Goal: Transaction & Acquisition: Purchase product/service

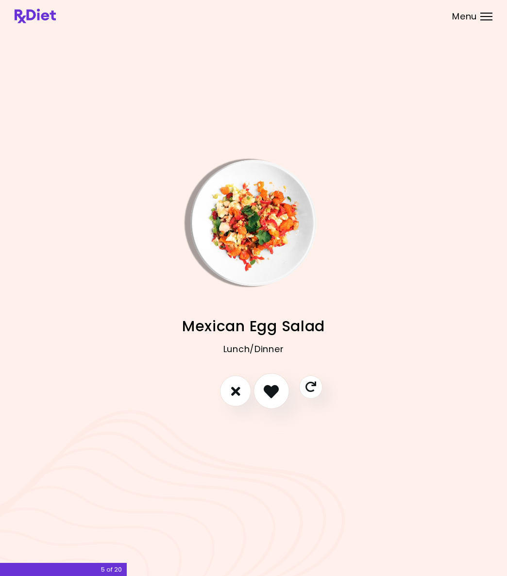
click at [266, 396] on icon "I like this recipe" at bounding box center [271, 390] width 15 height 15
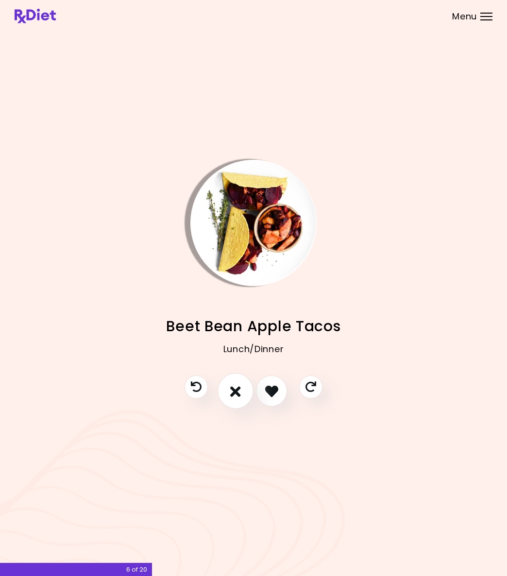
click at [236, 394] on icon "I don't like this recipe" at bounding box center [235, 390] width 11 height 15
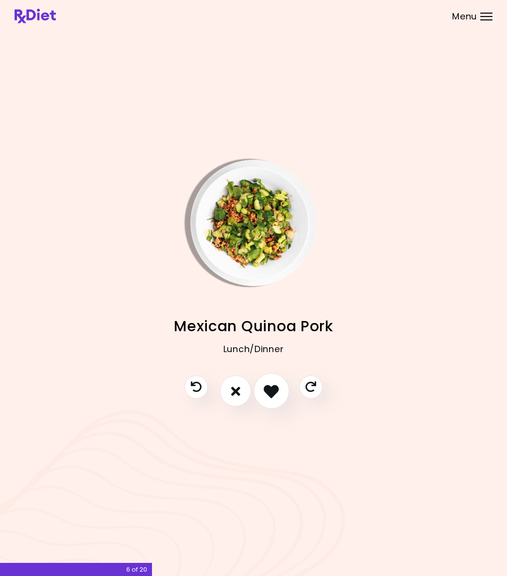
click at [273, 393] on icon "I like this recipe" at bounding box center [271, 390] width 15 height 15
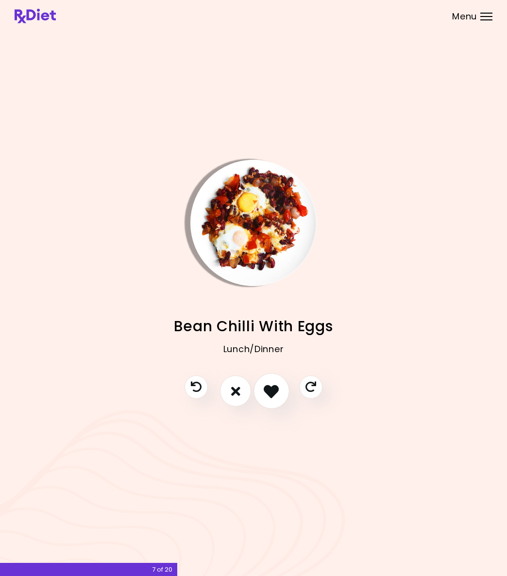
click at [273, 393] on icon "I like this recipe" at bounding box center [271, 390] width 15 height 15
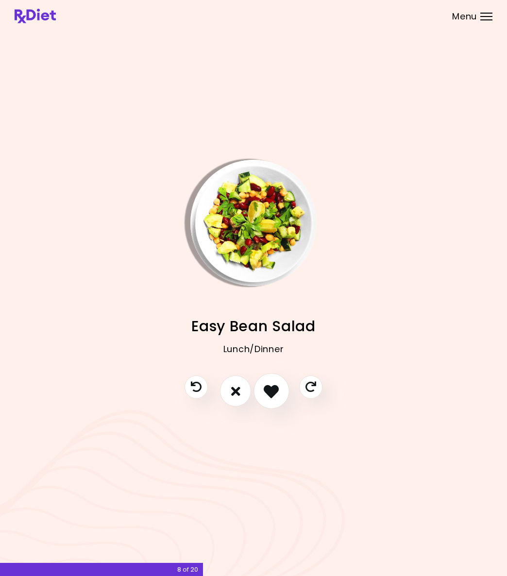
click at [272, 393] on icon "I like this recipe" at bounding box center [271, 390] width 15 height 15
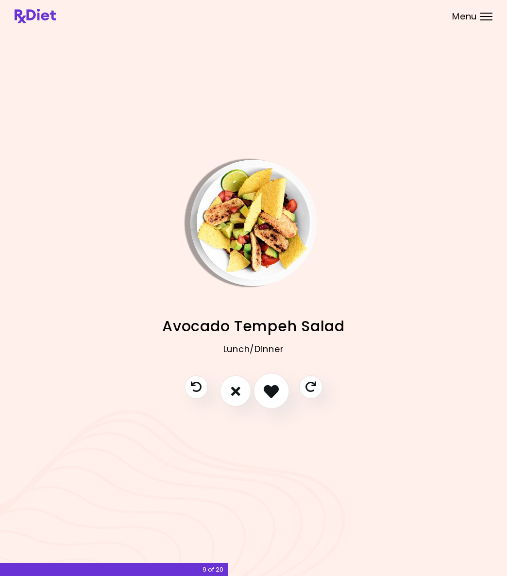
click at [268, 391] on icon "I like this recipe" at bounding box center [271, 390] width 15 height 15
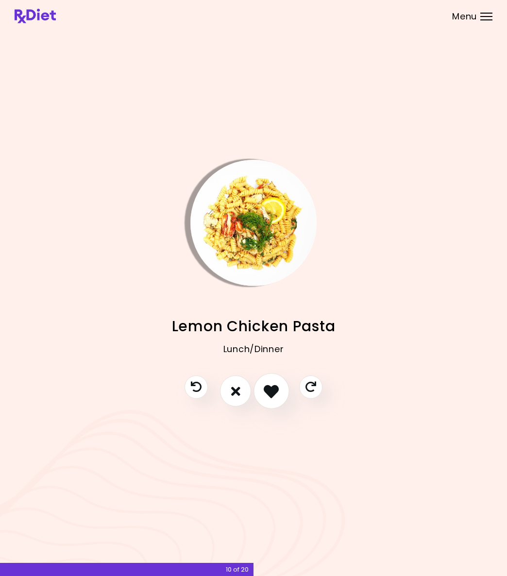
click at [268, 391] on icon "I like this recipe" at bounding box center [271, 390] width 15 height 15
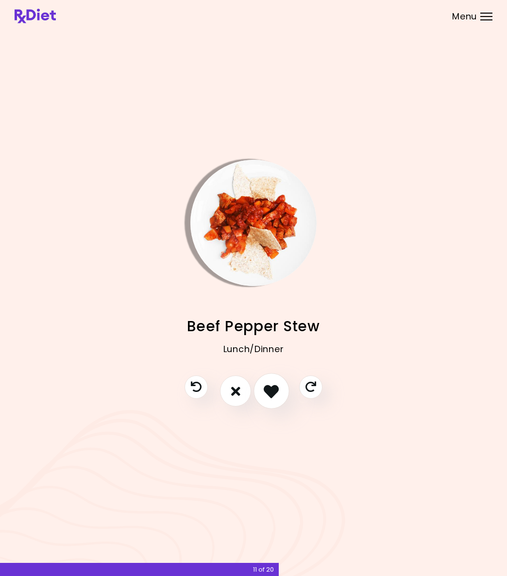
click at [268, 391] on icon "I like this recipe" at bounding box center [271, 390] width 15 height 15
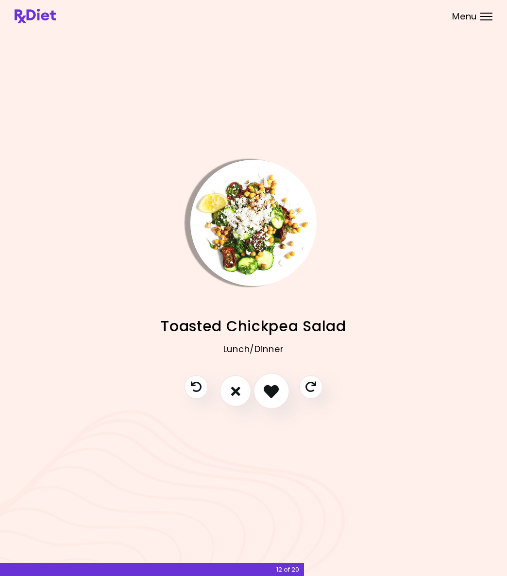
click at [268, 391] on icon "I like this recipe" at bounding box center [271, 390] width 15 height 15
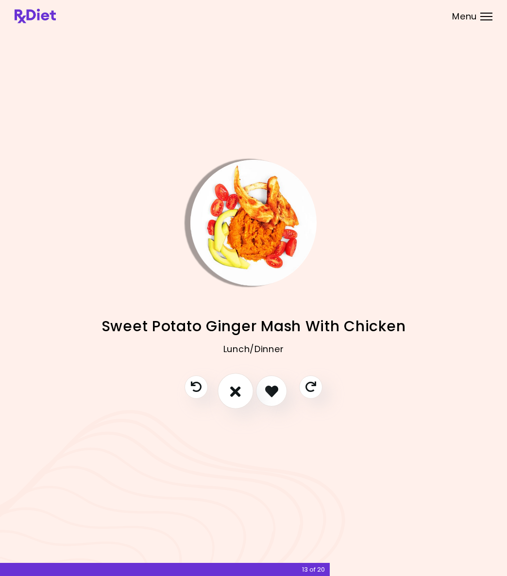
drag, startPoint x: 268, startPoint y: 391, endPoint x: 241, endPoint y: 392, distance: 26.7
click at [241, 392] on div at bounding box center [253, 395] width 157 height 41
click at [241, 392] on button "I don't like this recipe" at bounding box center [235, 391] width 36 height 36
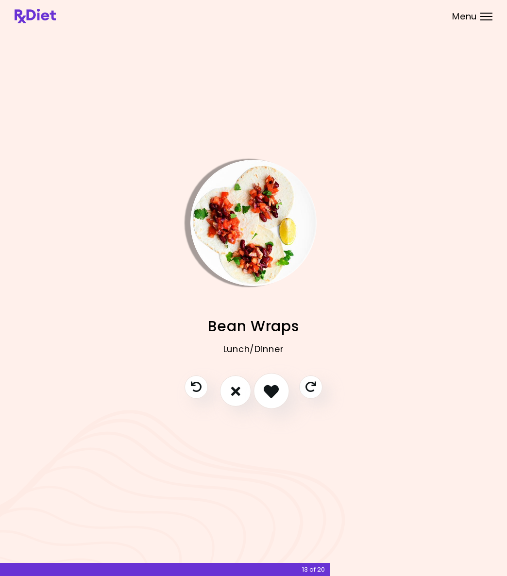
click at [267, 393] on icon "I like this recipe" at bounding box center [271, 390] width 15 height 15
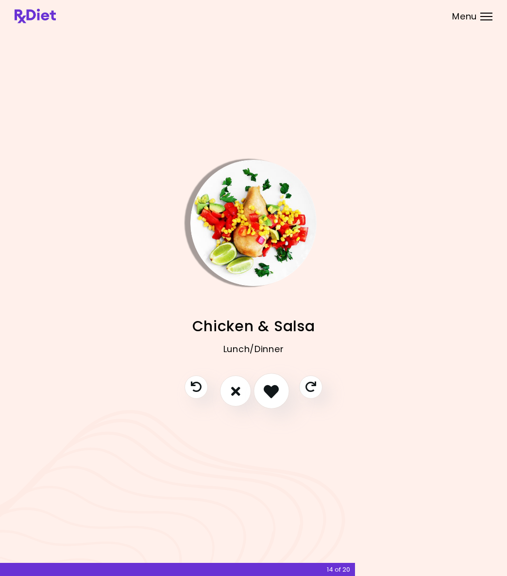
click at [267, 393] on icon "I like this recipe" at bounding box center [271, 390] width 15 height 15
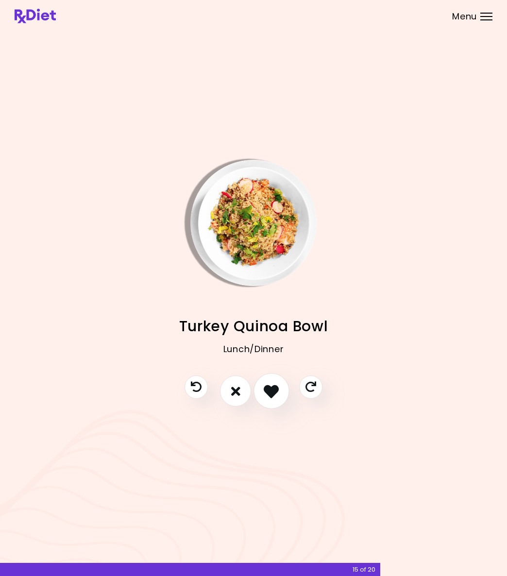
click at [271, 391] on icon "I like this recipe" at bounding box center [271, 390] width 15 height 15
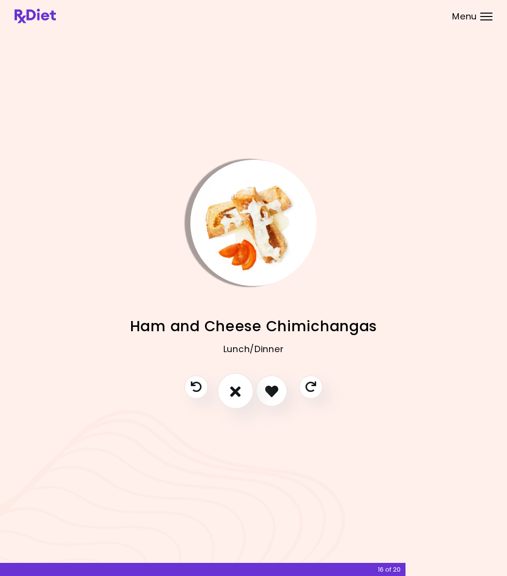
click at [233, 392] on icon "I don't like this recipe" at bounding box center [235, 390] width 11 height 15
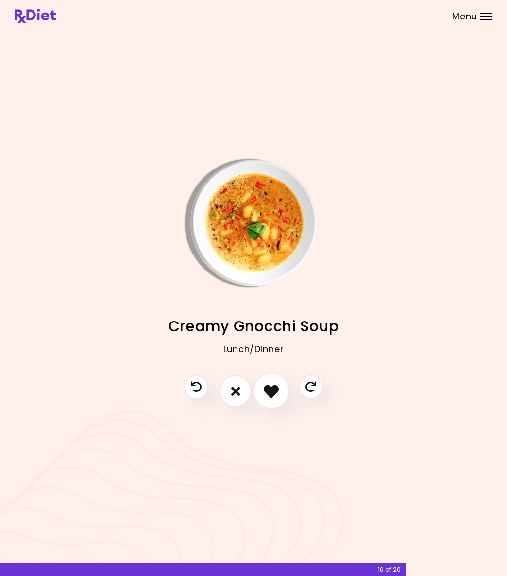
click at [272, 393] on icon "I like this recipe" at bounding box center [271, 390] width 15 height 15
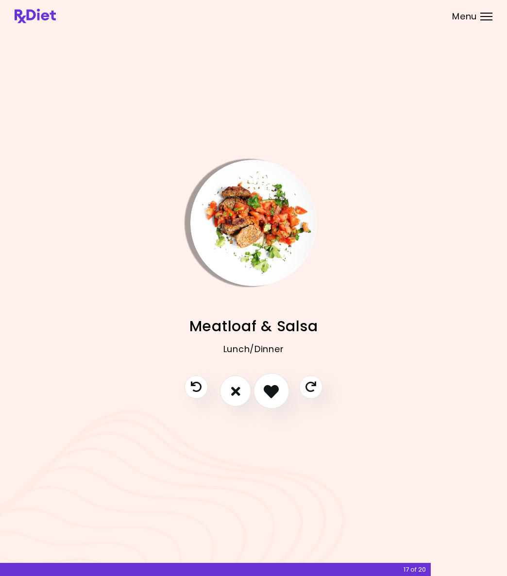
click at [272, 390] on icon "I like this recipe" at bounding box center [271, 390] width 15 height 15
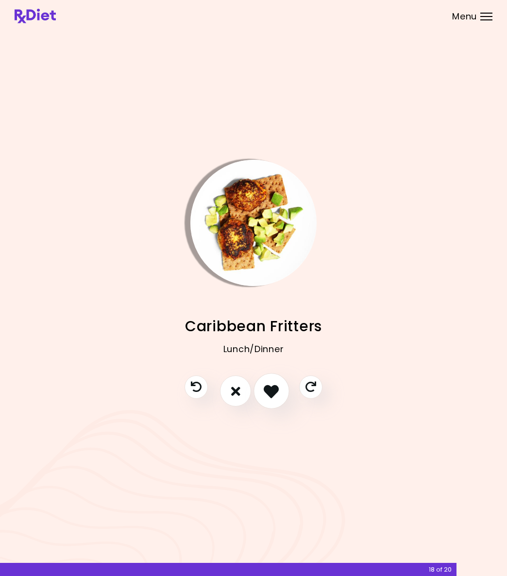
click at [272, 390] on icon "I like this recipe" at bounding box center [271, 390] width 15 height 15
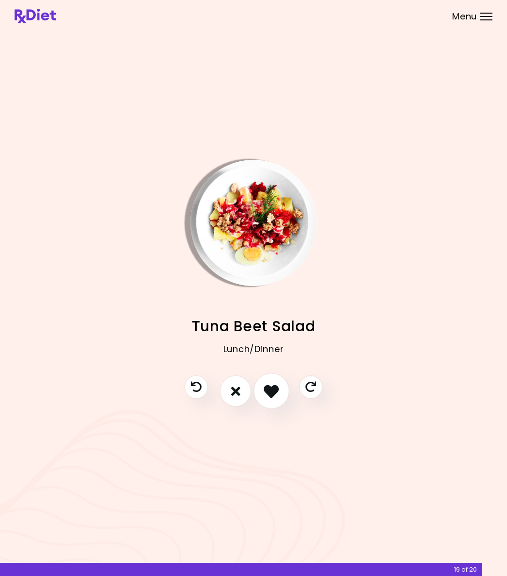
click at [276, 390] on icon "I like this recipe" at bounding box center [271, 390] width 15 height 15
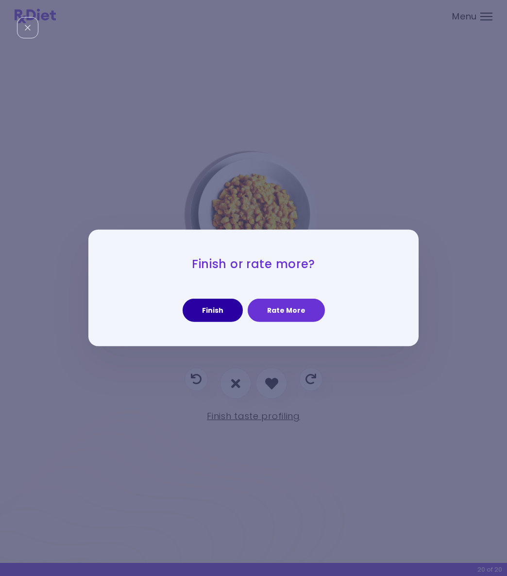
click at [224, 314] on button "Finish" at bounding box center [213, 310] width 60 height 23
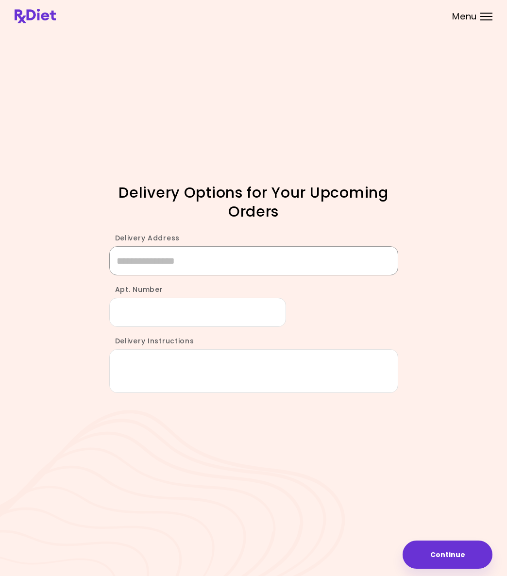
click at [212, 265] on input "Delivery Address" at bounding box center [253, 260] width 289 height 29
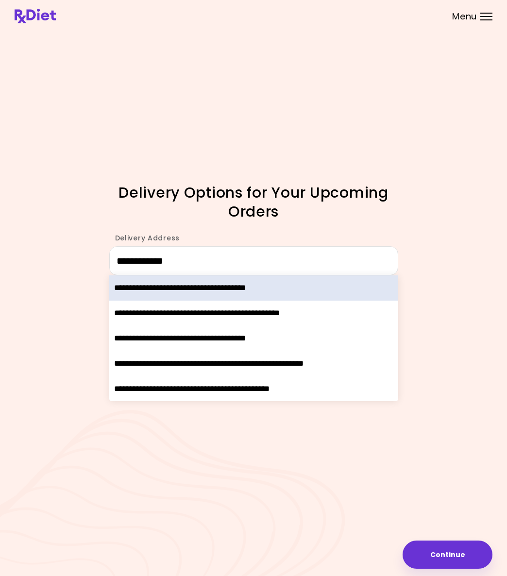
click at [279, 290] on div "**********" at bounding box center [253, 287] width 289 height 25
type input "**********"
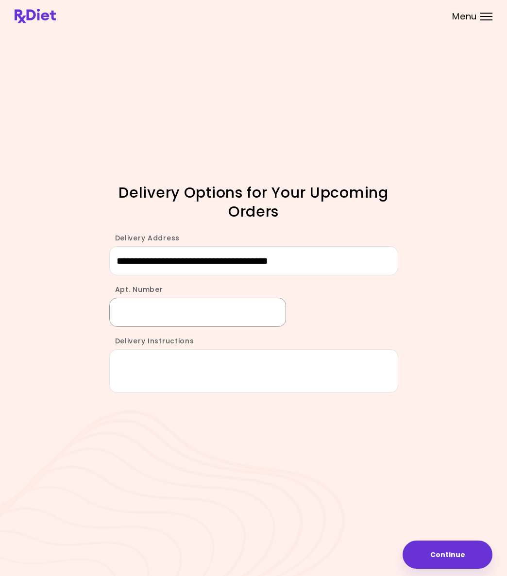
click at [183, 319] on input "Apt. Number" at bounding box center [197, 312] width 177 height 29
click at [210, 358] on textarea "Delivery Instructions" at bounding box center [253, 371] width 289 height 44
click at [425, 497] on button "Continue" at bounding box center [447, 554] width 90 height 28
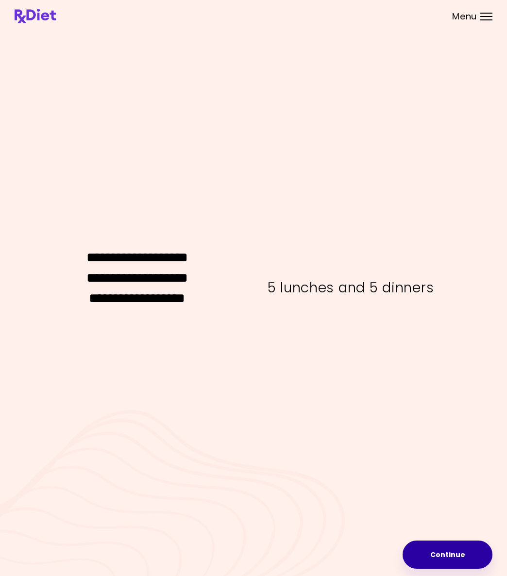
click at [425, 497] on button "Continue" at bounding box center [447, 554] width 90 height 28
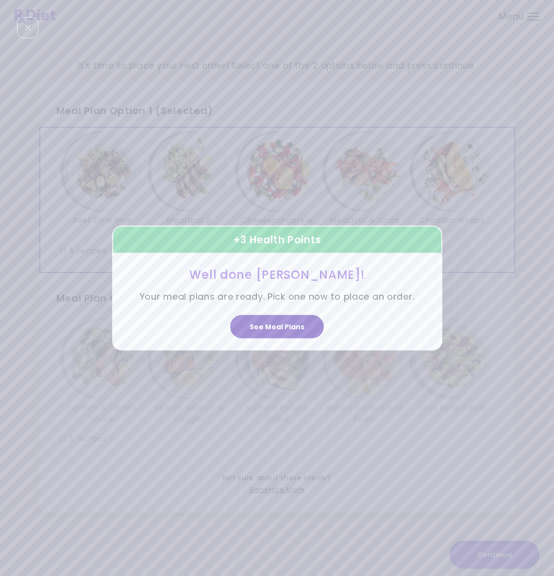
click at [297, 326] on button "See Meal Plans" at bounding box center [277, 326] width 94 height 23
